Goal: Task Accomplishment & Management: Manage account settings

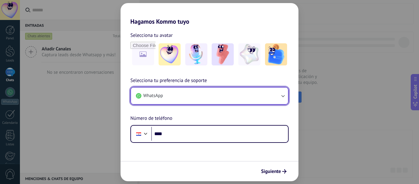
click at [284, 97] on icon "button" at bounding box center [282, 96] width 3 height 2
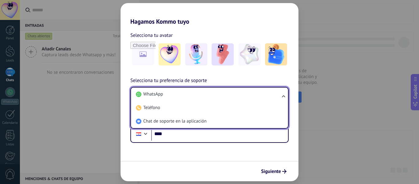
click at [284, 97] on ul "WhatsApp Teléfono Chat de soporte en la aplicación" at bounding box center [209, 108] width 158 height 42
click at [281, 95] on ul "WhatsApp Teléfono Chat de soporte en la aplicación" at bounding box center [209, 108] width 158 height 42
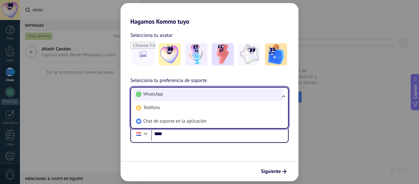
click at [158, 95] on span "WhatsApp" at bounding box center [153, 94] width 20 height 6
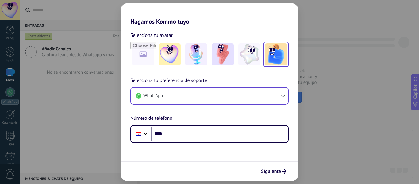
click at [284, 56] on img at bounding box center [276, 54] width 22 height 22
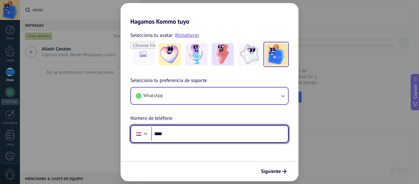
click at [179, 135] on input "****" at bounding box center [219, 134] width 137 height 14
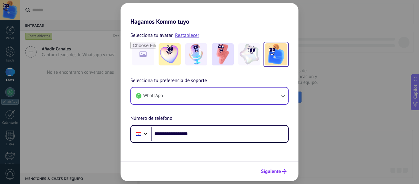
click at [279, 173] on span "Siguiente" at bounding box center [271, 171] width 20 height 4
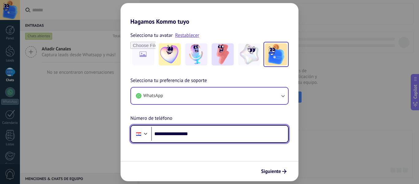
click at [169, 134] on input "**********" at bounding box center [219, 134] width 137 height 14
drag, startPoint x: 166, startPoint y: 134, endPoint x: 209, endPoint y: 134, distance: 43.0
click at [209, 134] on input "**********" at bounding box center [219, 134] width 137 height 14
type input "**********"
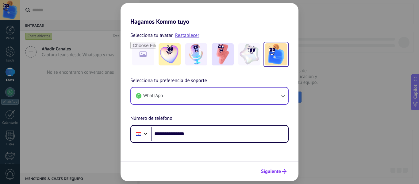
click at [284, 172] on icon "submit" at bounding box center [284, 171] width 4 height 4
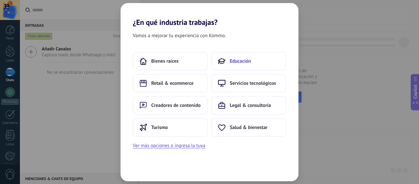
click at [232, 61] on span "Educación" at bounding box center [240, 61] width 21 height 6
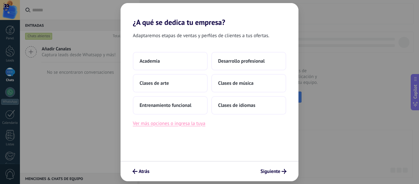
click at [149, 125] on button "Ver más opciones o ingresa la tuya" at bounding box center [169, 123] width 72 height 8
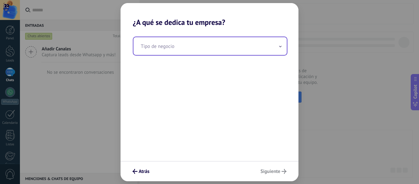
click at [157, 52] on input "text" at bounding box center [210, 46] width 153 height 18
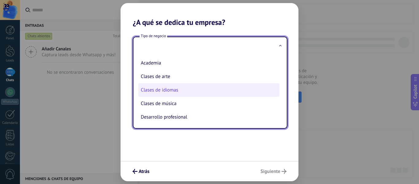
scroll to position [14, 0]
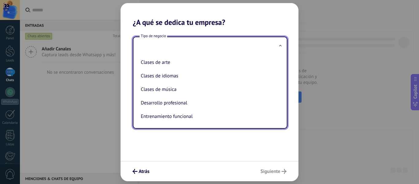
click at [172, 103] on li "Desarrollo profesional" at bounding box center [208, 103] width 141 height 14
type input "**********"
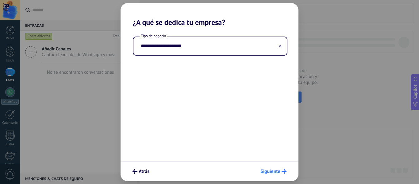
click at [273, 169] on span "Siguiente" at bounding box center [271, 171] width 20 height 4
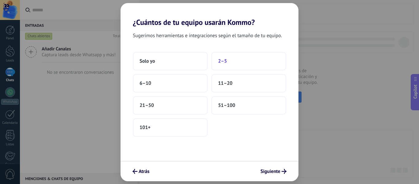
click at [229, 62] on button "2–5" at bounding box center [248, 61] width 75 height 18
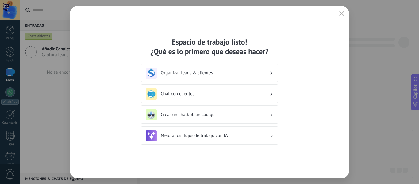
click at [263, 135] on h3 "Mejora los flujos de trabajo con IA" at bounding box center [215, 136] width 109 height 6
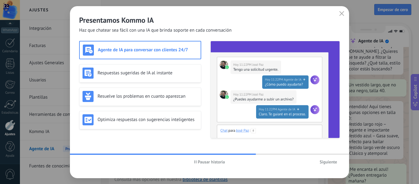
scroll to position [62, 0]
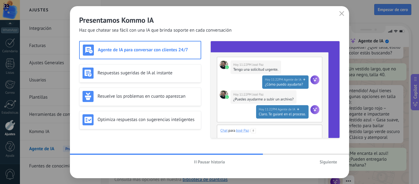
click at [159, 52] on h3 "Agente de IA para conversar con clientes 24/7" at bounding box center [148, 50] width 100 height 6
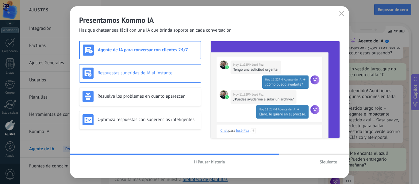
click at [152, 75] on h3 "Respuestas sugeridas de IA al instante" at bounding box center [148, 73] width 100 height 6
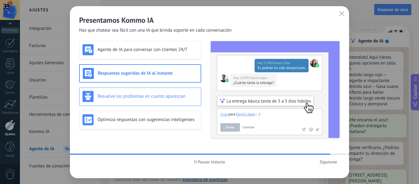
scroll to position [111, 0]
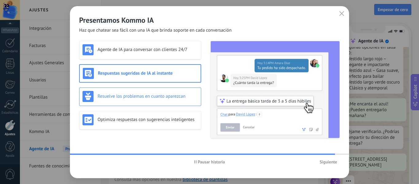
click at [145, 94] on h3 "Resuelve los problemas en cuanto aparezcan" at bounding box center [148, 96] width 100 height 6
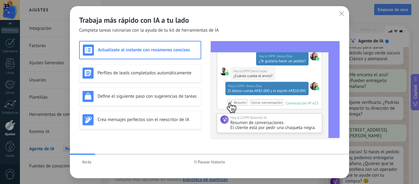
scroll to position [141, 0]
click at [127, 51] on h3 "Actualízate al instante con resúmenes concisos" at bounding box center [148, 50] width 100 height 6
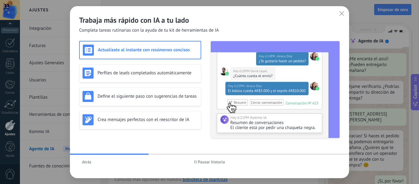
scroll to position [0, 0]
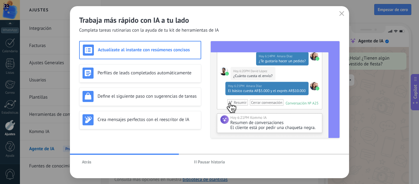
click at [198, 162] on span "Pausar historia" at bounding box center [211, 162] width 27 height 4
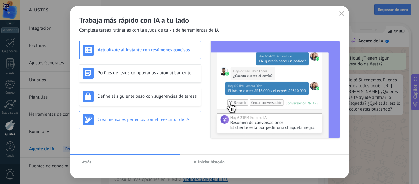
click at [132, 123] on div "Crea mensajes perfectos con el reescritor de IA" at bounding box center [140, 119] width 115 height 11
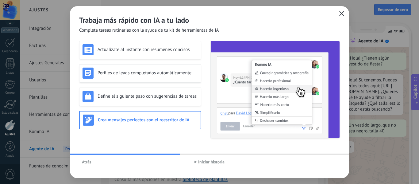
click at [341, 15] on icon "button" at bounding box center [342, 13] width 5 height 5
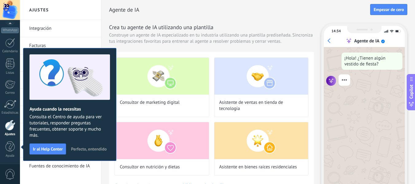
click at [79, 150] on span "Perfecto, entendido" at bounding box center [89, 149] width 36 height 4
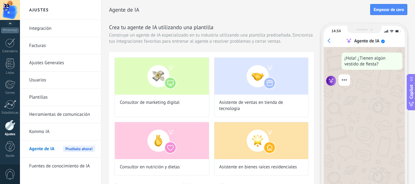
click at [42, 29] on link "Integración" at bounding box center [62, 28] width 66 height 17
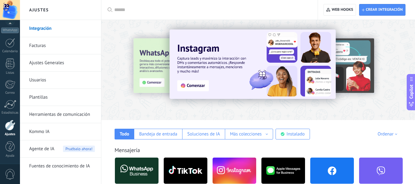
click at [45, 83] on link "Usuarios" at bounding box center [62, 80] width 66 height 17
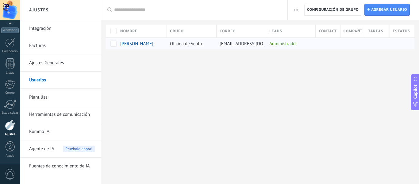
click at [335, 41] on div at bounding box center [326, 44] width 21 height 12
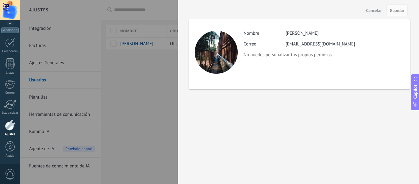
drag, startPoint x: 377, startPoint y: 10, endPoint x: 368, endPoint y: 14, distance: 10.0
click at [376, 10] on span "Cancelar" at bounding box center [375, 10] width 16 height 4
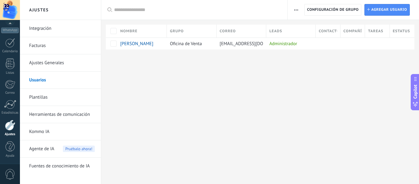
click at [298, 9] on button "button" at bounding box center [296, 10] width 9 height 12
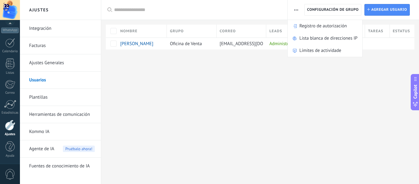
click at [188, 6] on div at bounding box center [197, 10] width 167 height 20
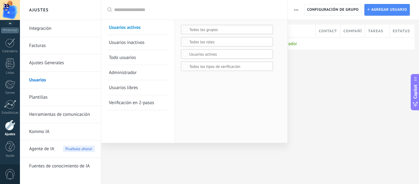
drag, startPoint x: 324, startPoint y: 99, endPoint x: 322, endPoint y: 97, distance: 3.7
click at [324, 99] on div at bounding box center [209, 92] width 419 height 184
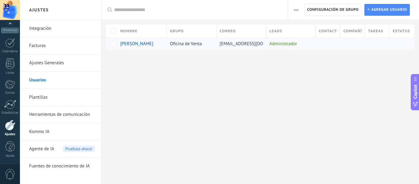
drag, startPoint x: 126, startPoint y: 58, endPoint x: 158, endPoint y: 49, distance: 33.0
click at [127, 58] on div at bounding box center [260, 59] width 318 height 20
click at [257, 66] on div at bounding box center [260, 59] width 318 height 20
drag, startPoint x: 347, startPoint y: 61, endPoint x: 387, endPoint y: 25, distance: 54.1
click at [352, 54] on div at bounding box center [260, 59] width 318 height 20
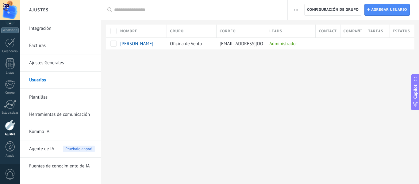
click at [407, 32] on span "Estatus" at bounding box center [401, 31] width 17 height 6
click at [403, 43] on div at bounding box center [400, 44] width 20 height 12
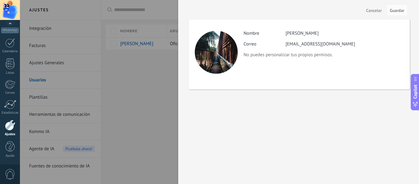
drag, startPoint x: 147, startPoint y: 78, endPoint x: 216, endPoint y: 60, distance: 71.0
click at [148, 77] on div at bounding box center [209, 92] width 419 height 184
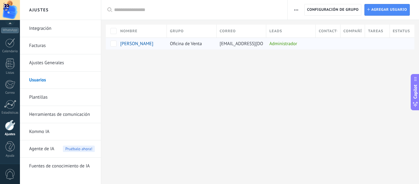
click at [376, 43] on div at bounding box center [375, 44] width 21 height 12
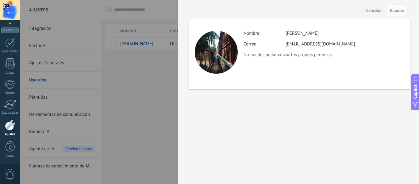
drag, startPoint x: 88, startPoint y: 89, endPoint x: 114, endPoint y: 87, distance: 26.4
click at [90, 89] on div at bounding box center [209, 92] width 419 height 184
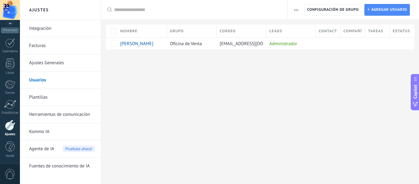
click at [56, 101] on link "Plantillas" at bounding box center [62, 97] width 66 height 17
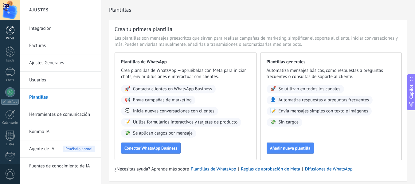
click at [13, 37] on div "Panel" at bounding box center [10, 39] width 18 height 4
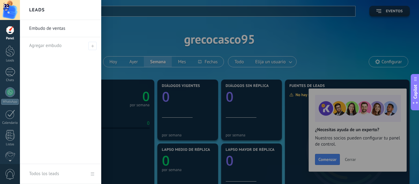
click at [48, 31] on link "Embudo de ventas" at bounding box center [62, 28] width 66 height 17
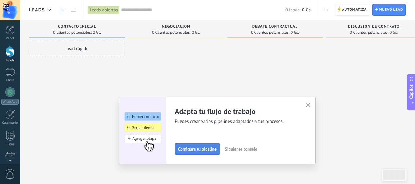
click at [208, 151] on span "Configura tu pipeline" at bounding box center [197, 149] width 38 height 4
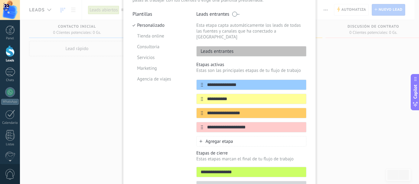
scroll to position [26, 0]
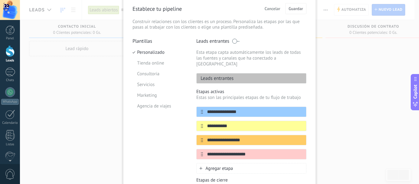
click at [219, 75] on p "Leads entrantes" at bounding box center [215, 78] width 37 height 6
click at [214, 109] on input "**********" at bounding box center [247, 112] width 89 height 6
click at [201, 110] on icon at bounding box center [202, 112] width 2 height 4
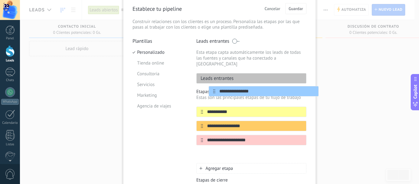
drag, startPoint x: 201, startPoint y: 107, endPoint x: 211, endPoint y: 92, distance: 18.1
click at [211, 93] on div "**********" at bounding box center [251, 131] width 110 height 85
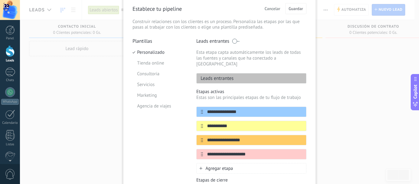
click at [206, 75] on p "Leads entrantes" at bounding box center [215, 78] width 37 height 6
click at [224, 75] on p "Leads entrantes" at bounding box center [215, 78] width 37 height 6
click at [293, 110] on icon at bounding box center [294, 112] width 3 height 4
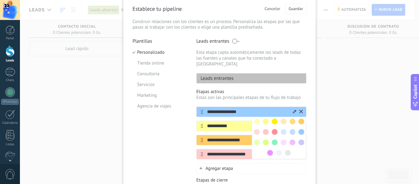
click at [274, 118] on span at bounding box center [275, 121] width 6 height 6
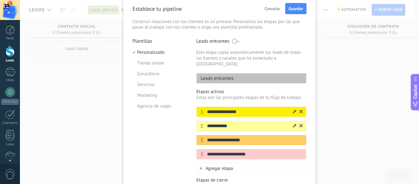
click at [294, 124] on icon at bounding box center [294, 126] width 3 height 4
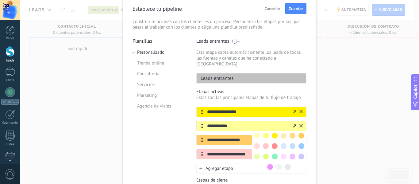
click at [300, 143] on span at bounding box center [302, 146] width 6 height 6
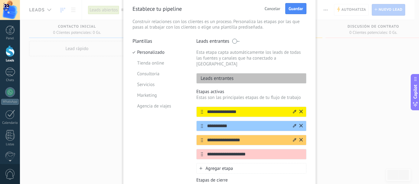
click at [294, 138] on icon at bounding box center [294, 139] width 3 height 3
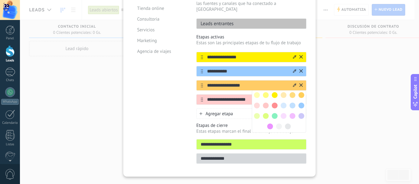
scroll to position [87, 0]
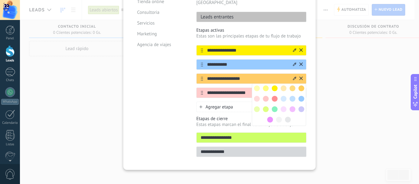
click at [273, 96] on span at bounding box center [275, 99] width 6 height 6
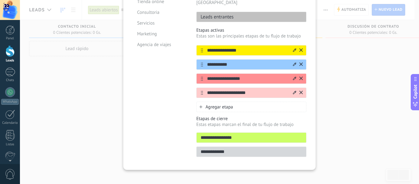
click at [293, 91] on icon at bounding box center [294, 93] width 3 height 4
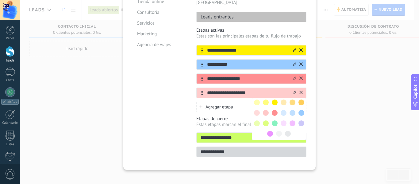
click at [291, 120] on span at bounding box center [293, 123] width 6 height 6
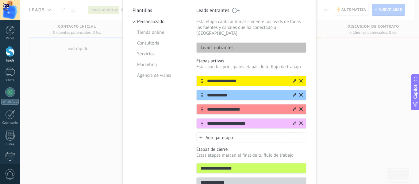
scroll to position [26, 0]
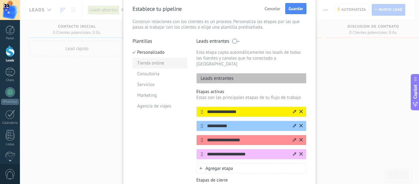
click at [154, 64] on li "Tienda online" at bounding box center [160, 63] width 55 height 11
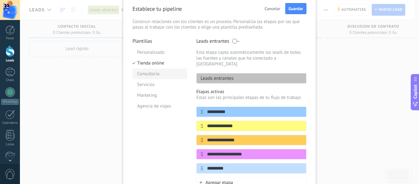
click at [154, 75] on li "Consultoria" at bounding box center [160, 73] width 55 height 11
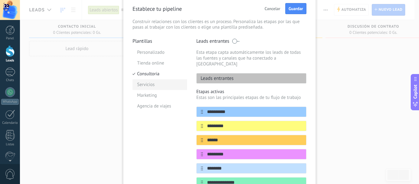
click at [153, 86] on li "Servicios" at bounding box center [160, 84] width 55 height 11
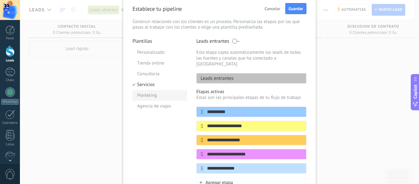
click at [153, 97] on li "Marketing" at bounding box center [160, 95] width 55 height 11
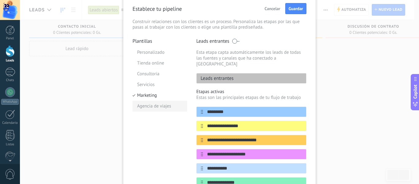
click at [157, 107] on li "Agencia de viajes" at bounding box center [160, 106] width 55 height 11
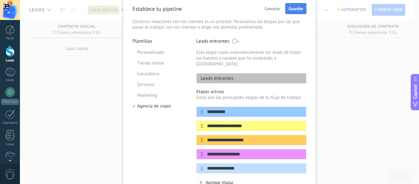
click at [293, 10] on span "Guardar" at bounding box center [296, 8] width 14 height 4
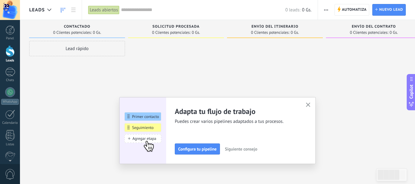
drag, startPoint x: 78, startPoint y: 75, endPoint x: 37, endPoint y: 56, distance: 44.6
click at [77, 75] on div "Lead rápido" at bounding box center [77, 93] width 96 height 104
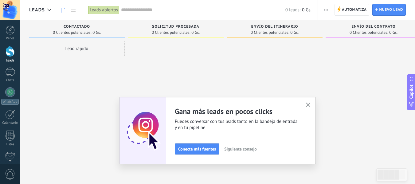
click at [309, 103] on use "button" at bounding box center [308, 105] width 5 height 5
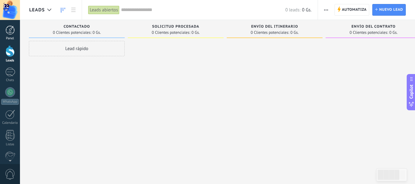
click at [10, 37] on div "Panel" at bounding box center [10, 39] width 18 height 4
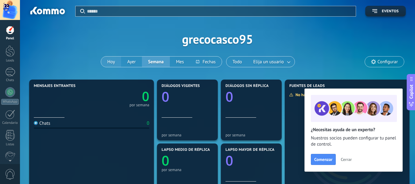
click at [113, 60] on button "Hoy" at bounding box center [111, 61] width 20 height 10
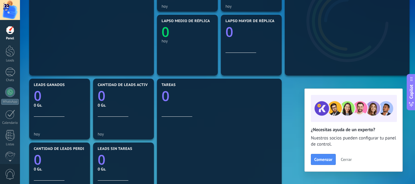
scroll to position [109, 0]
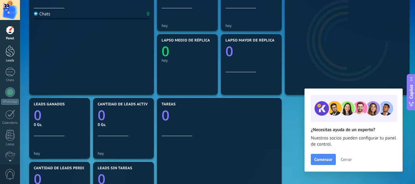
click at [11, 50] on div at bounding box center [10, 50] width 9 height 11
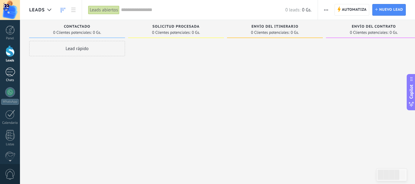
click at [11, 71] on div at bounding box center [10, 72] width 10 height 9
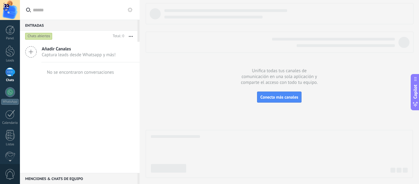
click at [59, 57] on span "Captura leads desde Whatsapp y más!" at bounding box center [79, 55] width 74 height 6
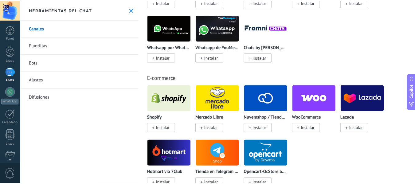
scroll to position [307, 0]
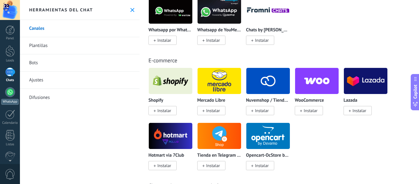
click at [11, 91] on div at bounding box center [10, 92] width 10 height 10
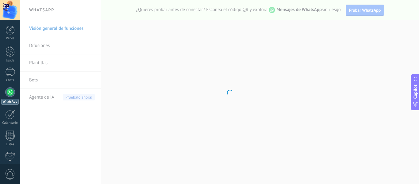
click at [37, 46] on body ".abecls-1,.abecls-2{fill-rule:evenodd}.abecls-2{fill:#fff} .abhcls-1{fill:none}…" at bounding box center [209, 92] width 419 height 184
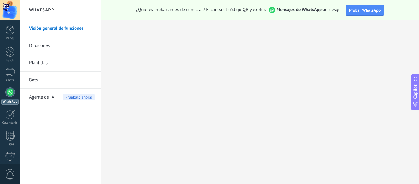
click at [41, 47] on link "Difusiones" at bounding box center [62, 45] width 66 height 17
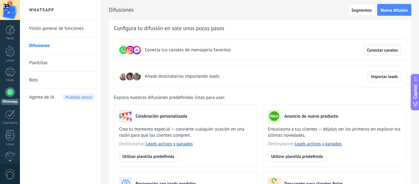
click at [377, 48] on span "Conectar canales" at bounding box center [382, 50] width 31 height 4
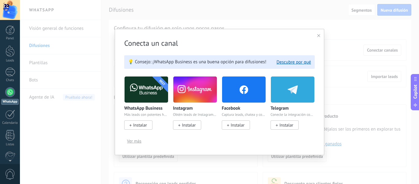
click at [196, 125] on span "Instalar" at bounding box center [189, 125] width 14 height 6
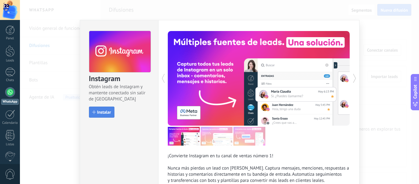
click at [106, 110] on span "Instalar" at bounding box center [104, 112] width 14 height 4
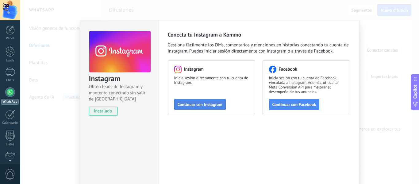
click at [203, 106] on span "Continuar con Instagram" at bounding box center [200, 104] width 45 height 4
click at [290, 102] on span "Continuar con Facebook" at bounding box center [295, 104] width 44 height 4
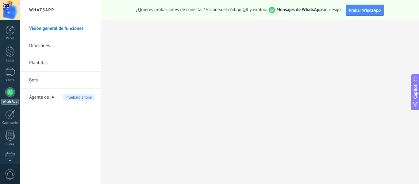
click at [49, 99] on span "Agente de IA" at bounding box center [41, 97] width 25 height 17
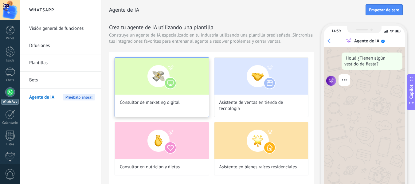
scroll to position [21, 0]
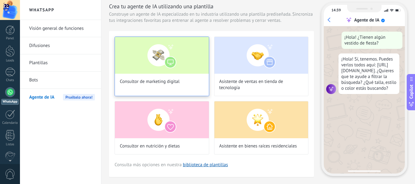
click at [174, 83] on span "Consultor de marketing digital" at bounding box center [150, 82] width 60 height 6
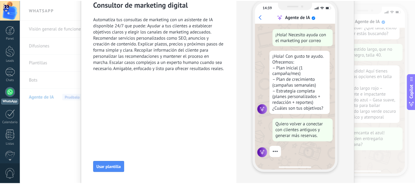
scroll to position [0, 0]
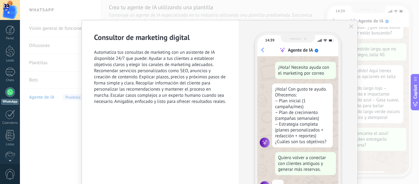
click at [349, 27] on icon "button" at bounding box center [351, 26] width 4 height 4
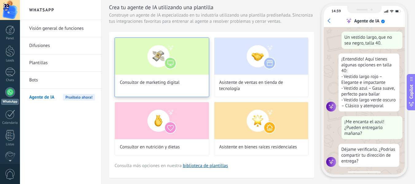
scroll to position [21, 0]
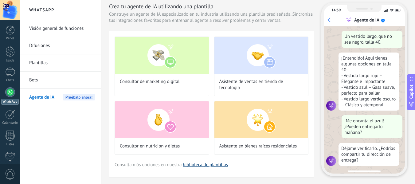
click at [218, 165] on link "biblioteca de plantillas" at bounding box center [205, 165] width 45 height 6
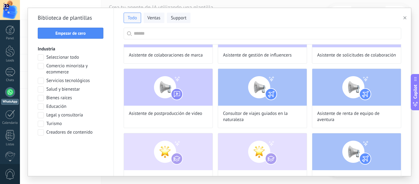
scroll to position [246, 0]
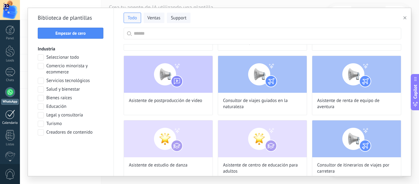
click at [11, 119] on link "Calendario" at bounding box center [10, 117] width 20 height 15
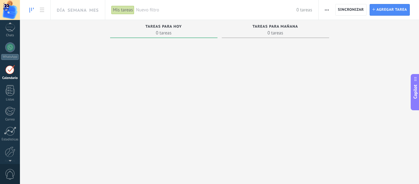
scroll to position [61, 0]
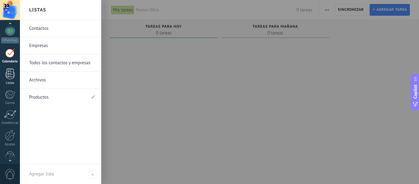
click at [7, 79] on link "Listas" at bounding box center [10, 76] width 20 height 17
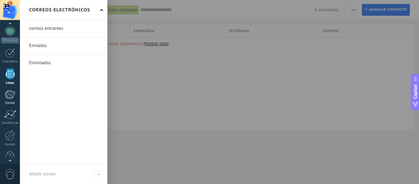
click at [11, 103] on div "Correo" at bounding box center [10, 103] width 18 height 4
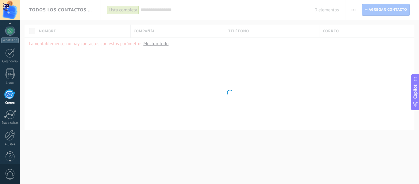
scroll to position [60, 0]
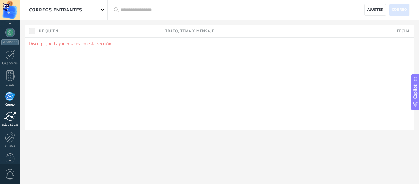
click at [11, 120] on div at bounding box center [10, 116] width 12 height 9
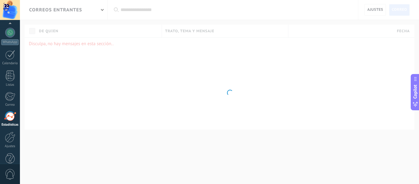
scroll to position [72, 0]
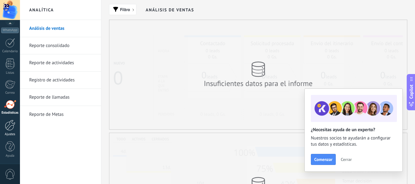
click at [14, 127] on div at bounding box center [10, 125] width 10 height 11
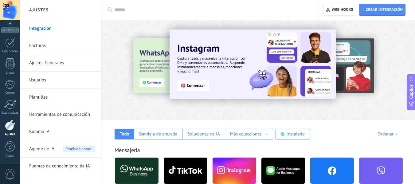
click at [45, 129] on link "Kommo IA" at bounding box center [62, 131] width 66 height 17
